Goal: Check status: Check status

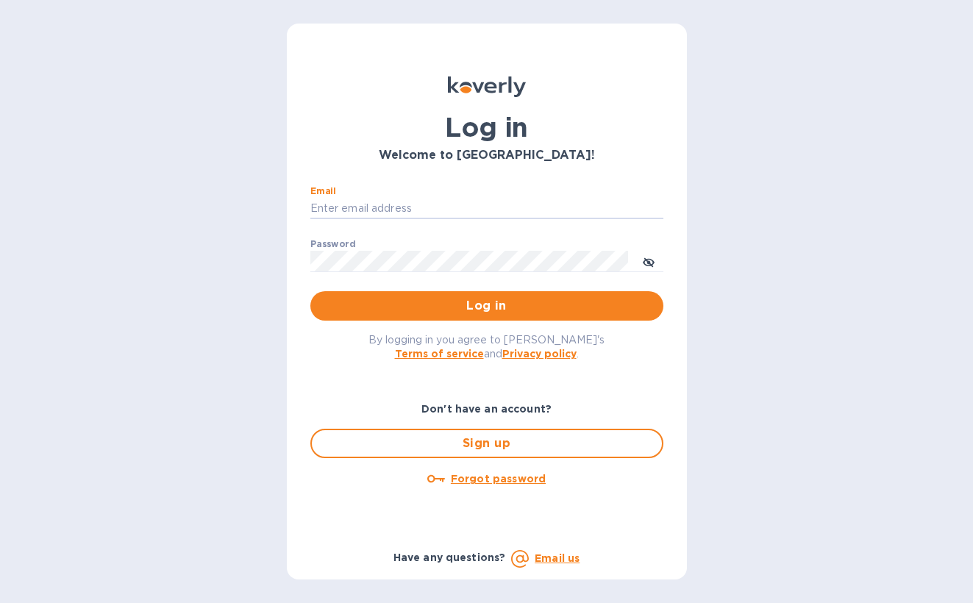
type input "[PERSON_NAME][EMAIL_ADDRESS][DOMAIN_NAME]"
click at [486, 305] on button "Log in" at bounding box center [486, 305] width 353 height 29
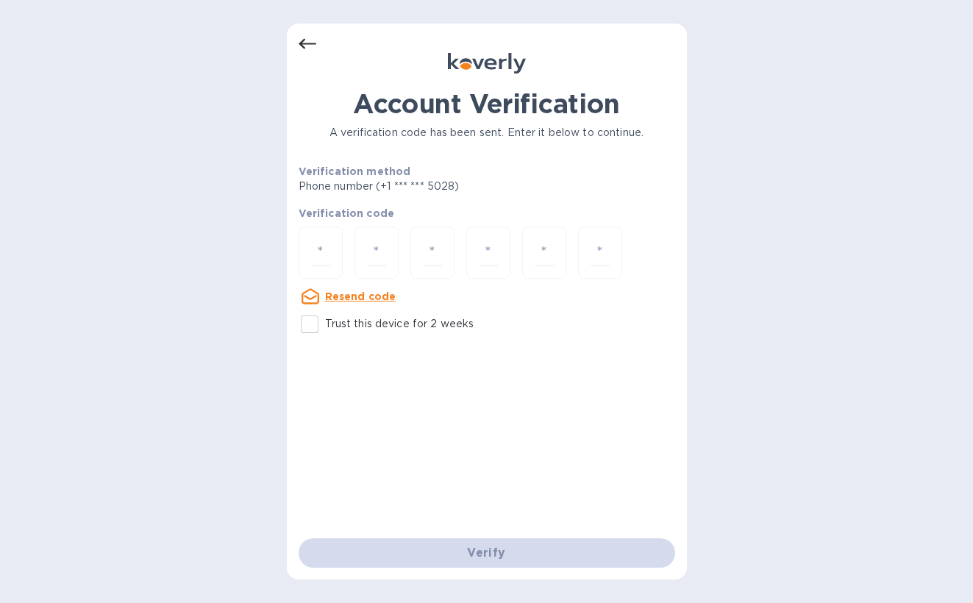
click at [314, 327] on input "Trust this device for 2 weeks" at bounding box center [309, 324] width 31 height 31
checkbox input "true"
click at [319, 249] on input "number" at bounding box center [320, 252] width 19 height 27
type input "2"
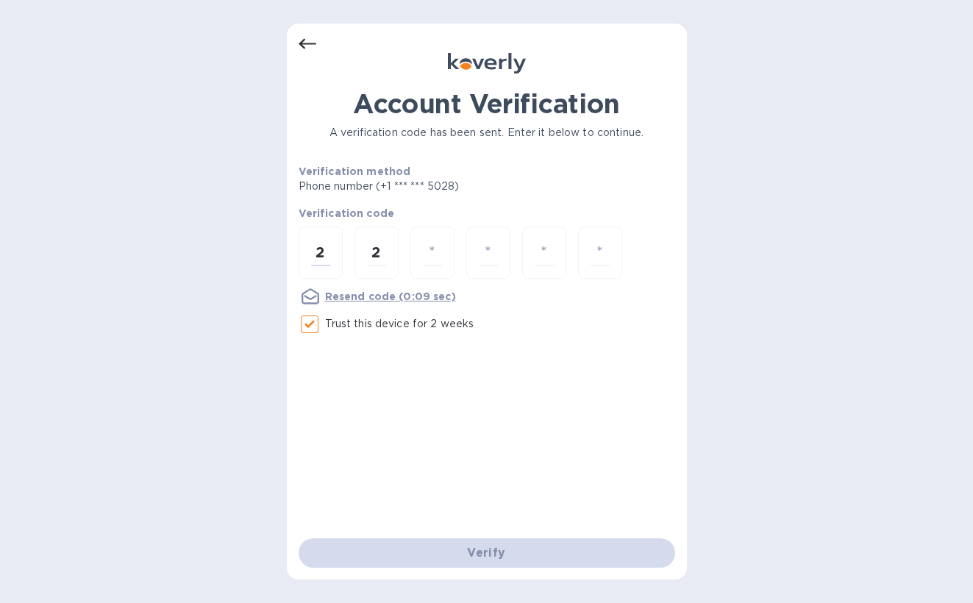
type input "5"
type input "9"
type input "6"
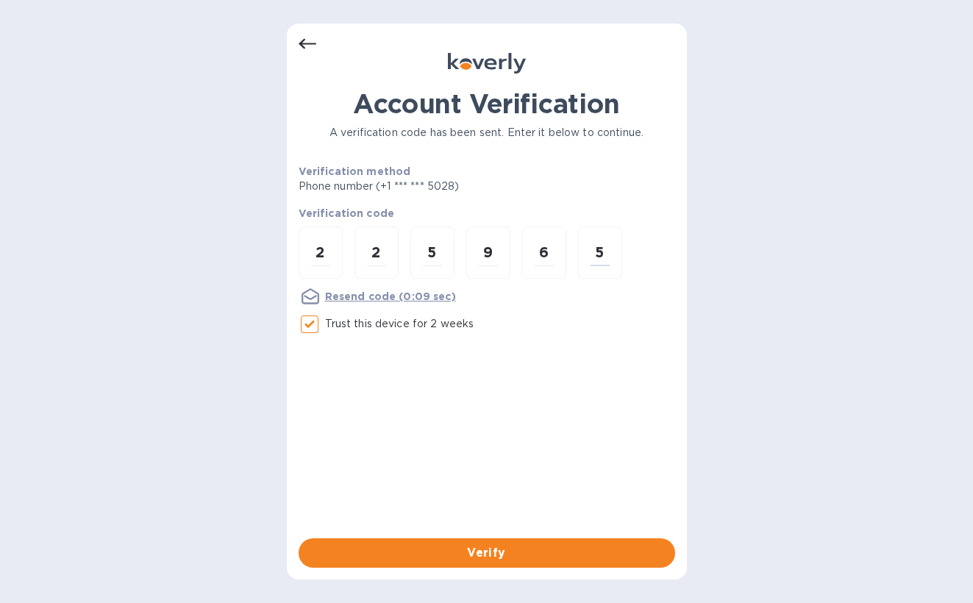
type input "5"
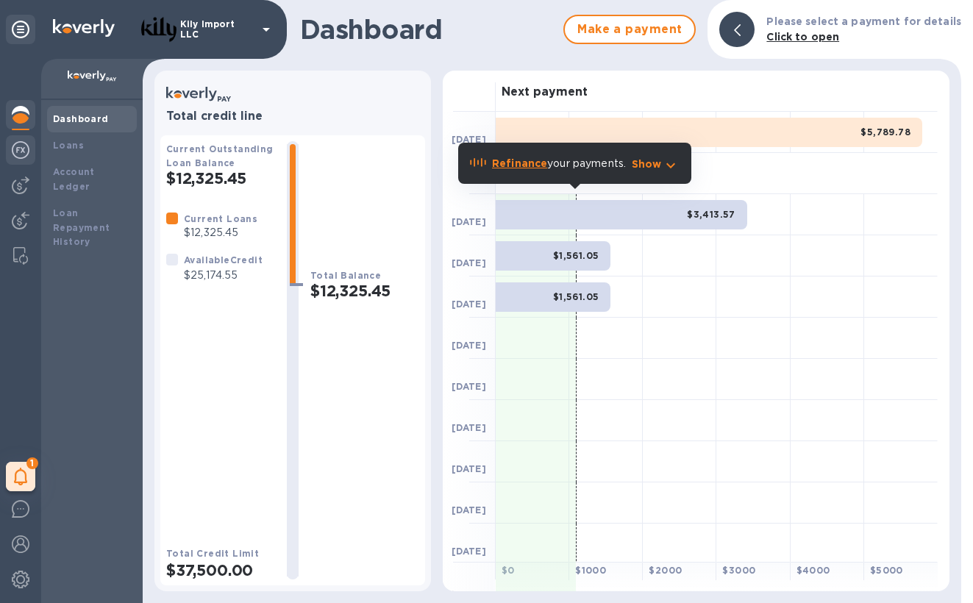
click at [32, 159] on div at bounding box center [20, 151] width 29 height 32
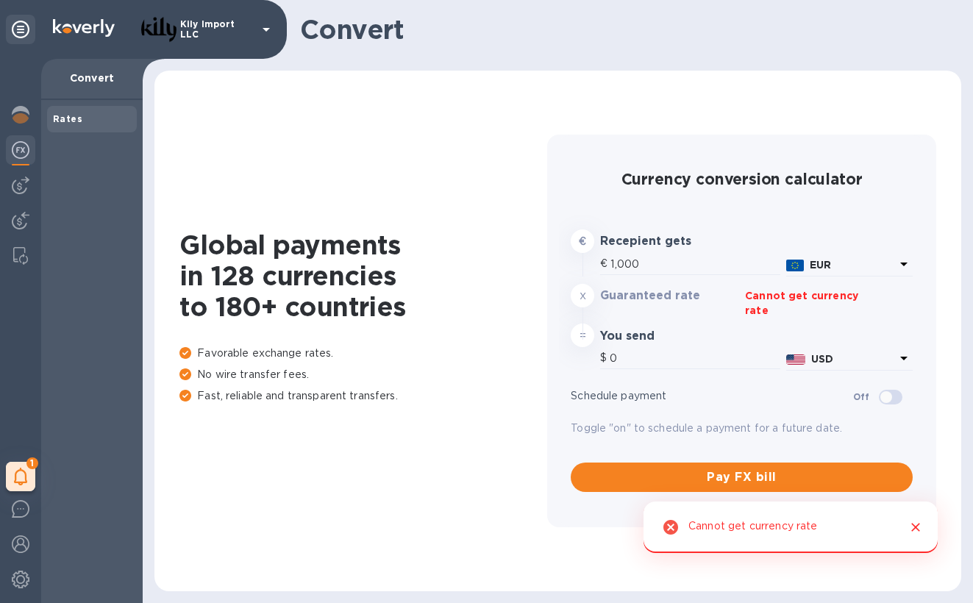
click at [915, 528] on icon "Close" at bounding box center [915, 527] width 9 height 9
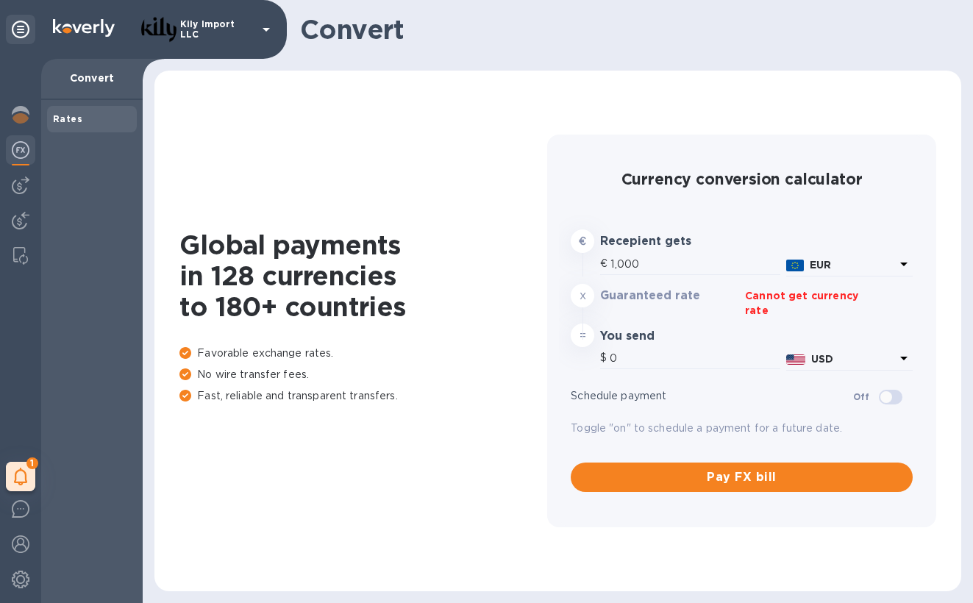
click at [582, 301] on div "x" at bounding box center [583, 296] width 24 height 24
click at [409, 257] on h1 "Global payments in 128 currencies to 180+ countries" at bounding box center [363, 275] width 368 height 93
click at [29, 113] on img at bounding box center [21, 115] width 18 height 18
